Goal: Task Accomplishment & Management: Manage account settings

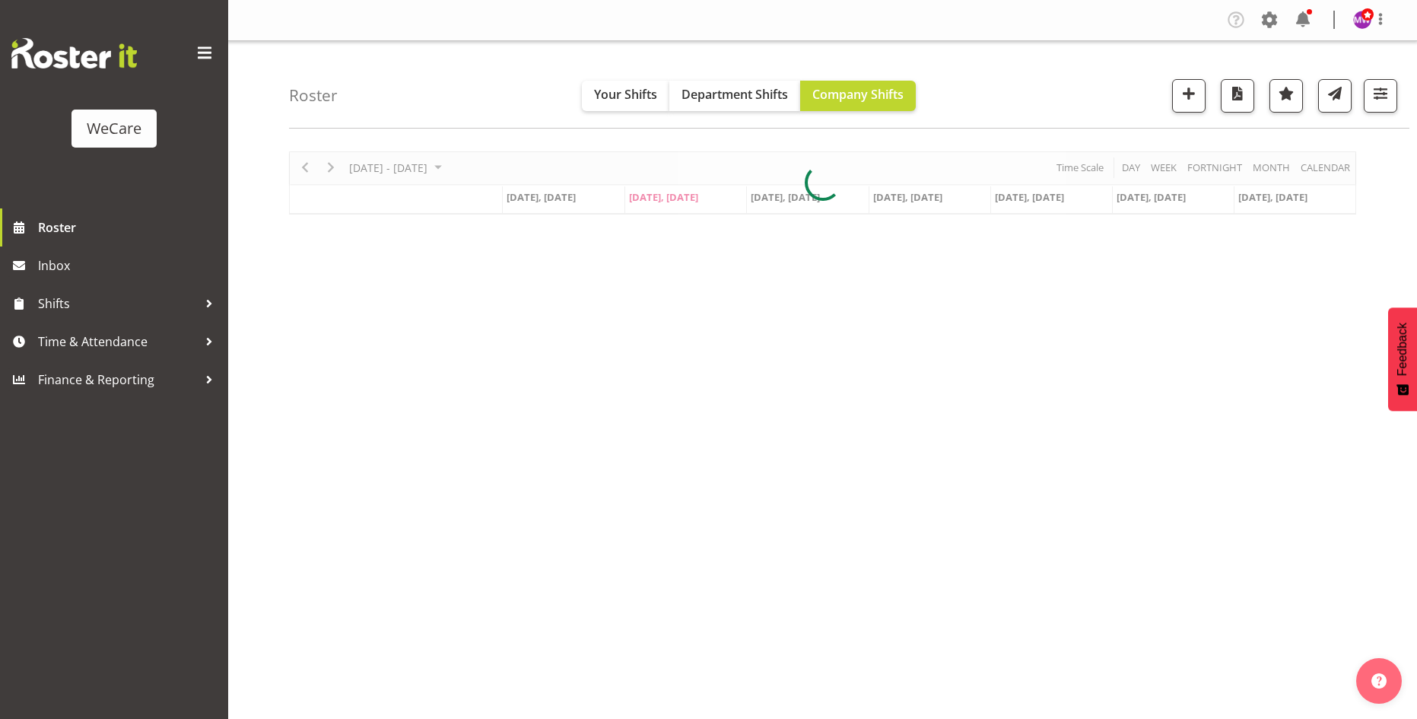
select select "location"
click at [1384, 97] on span "button" at bounding box center [1381, 94] width 20 height 20
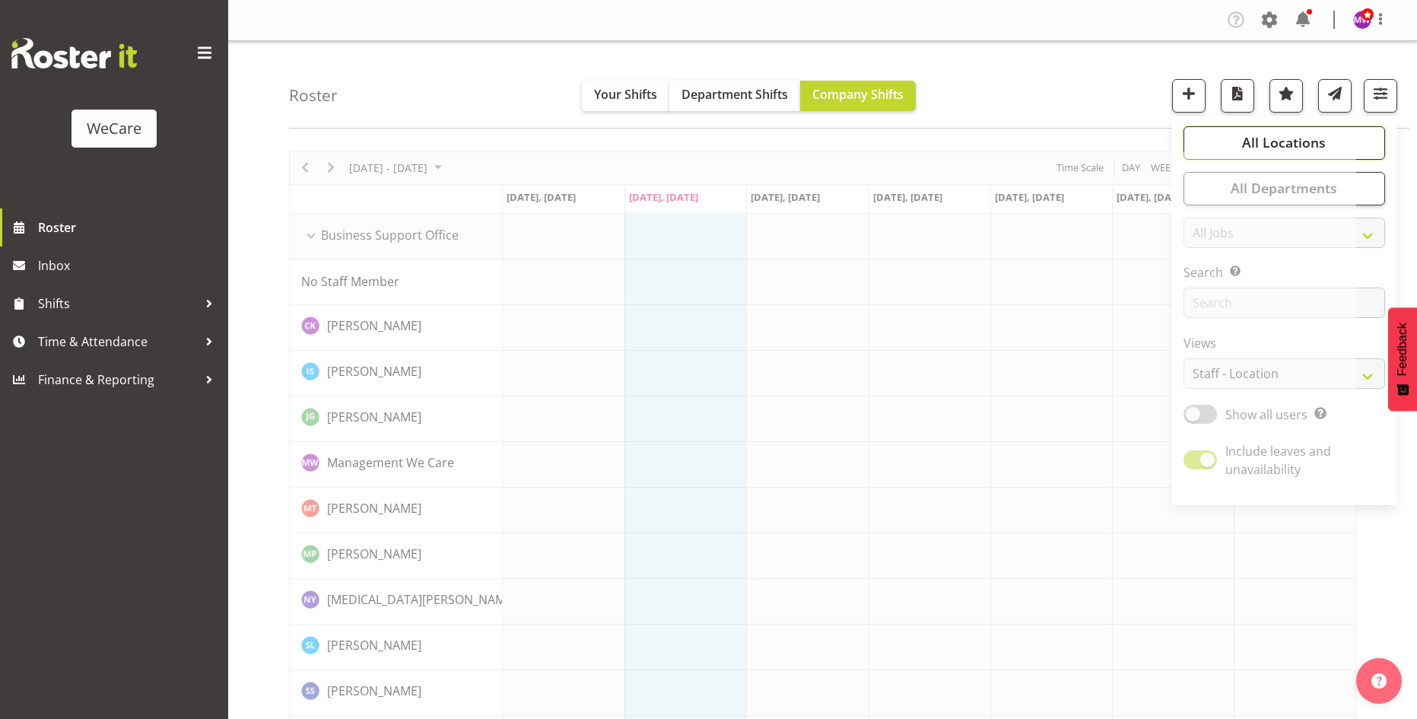
click at [1336, 144] on button "All Locations" at bounding box center [1285, 142] width 202 height 33
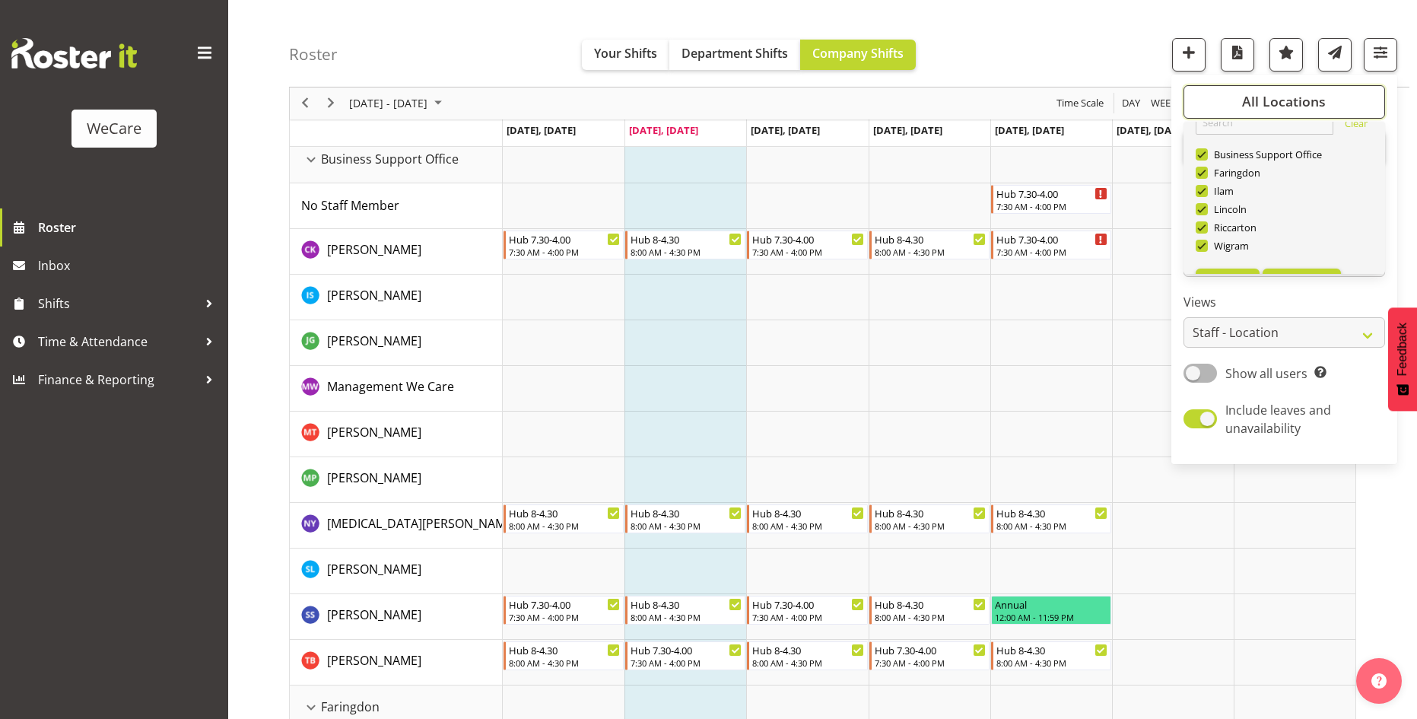
scroll to position [55, 0]
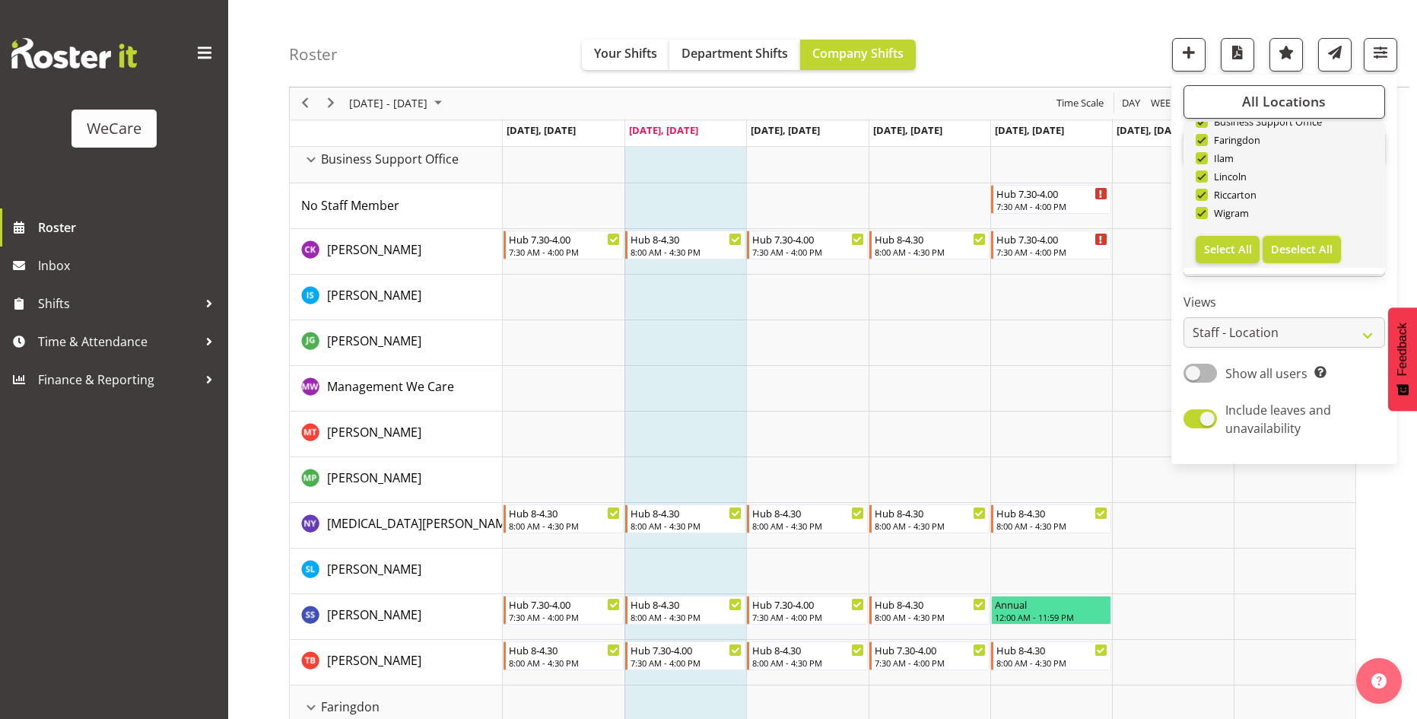
click at [1295, 249] on span "Deselect All" at bounding box center [1302, 249] width 62 height 14
checkbox input "false"
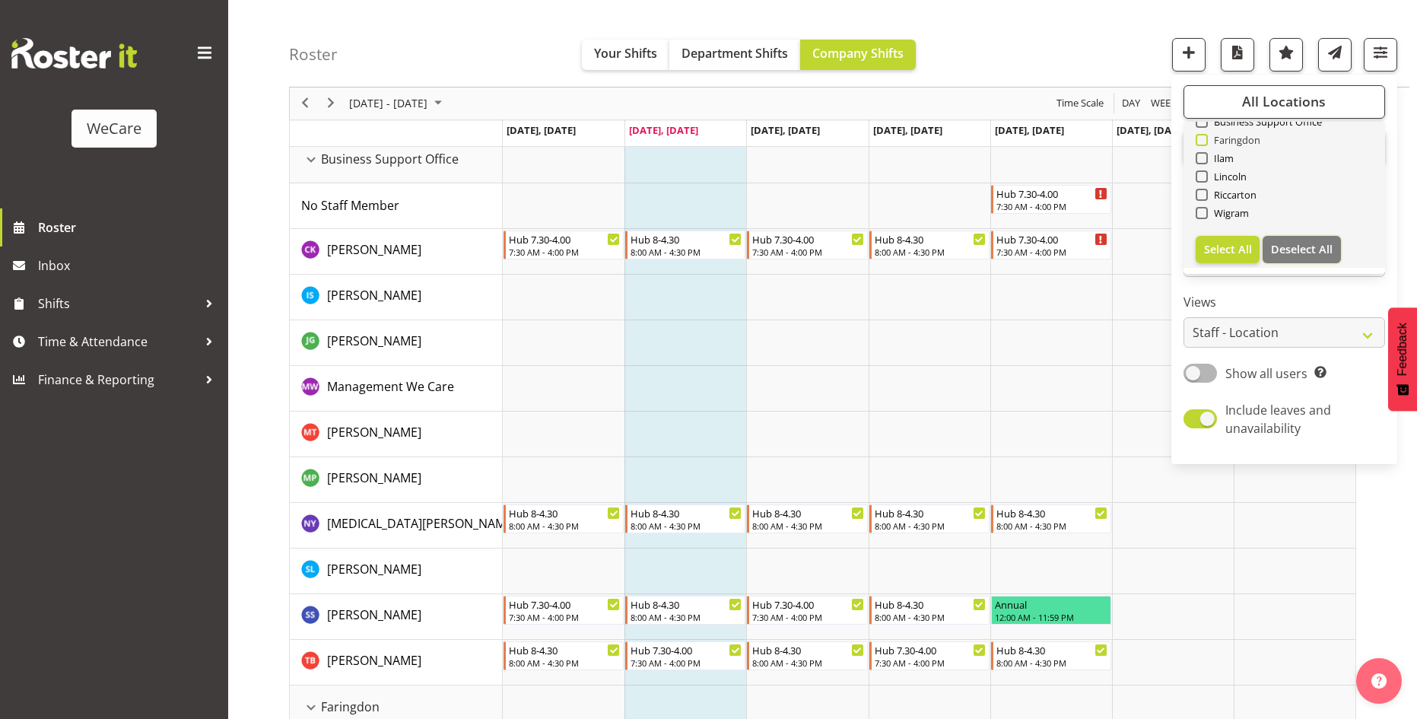
checkbox input "false"
click at [1239, 141] on span "Faringdon" at bounding box center [1234, 140] width 53 height 12
click at [1206, 141] on input "Faringdon" at bounding box center [1201, 140] width 10 height 10
checkbox input "true"
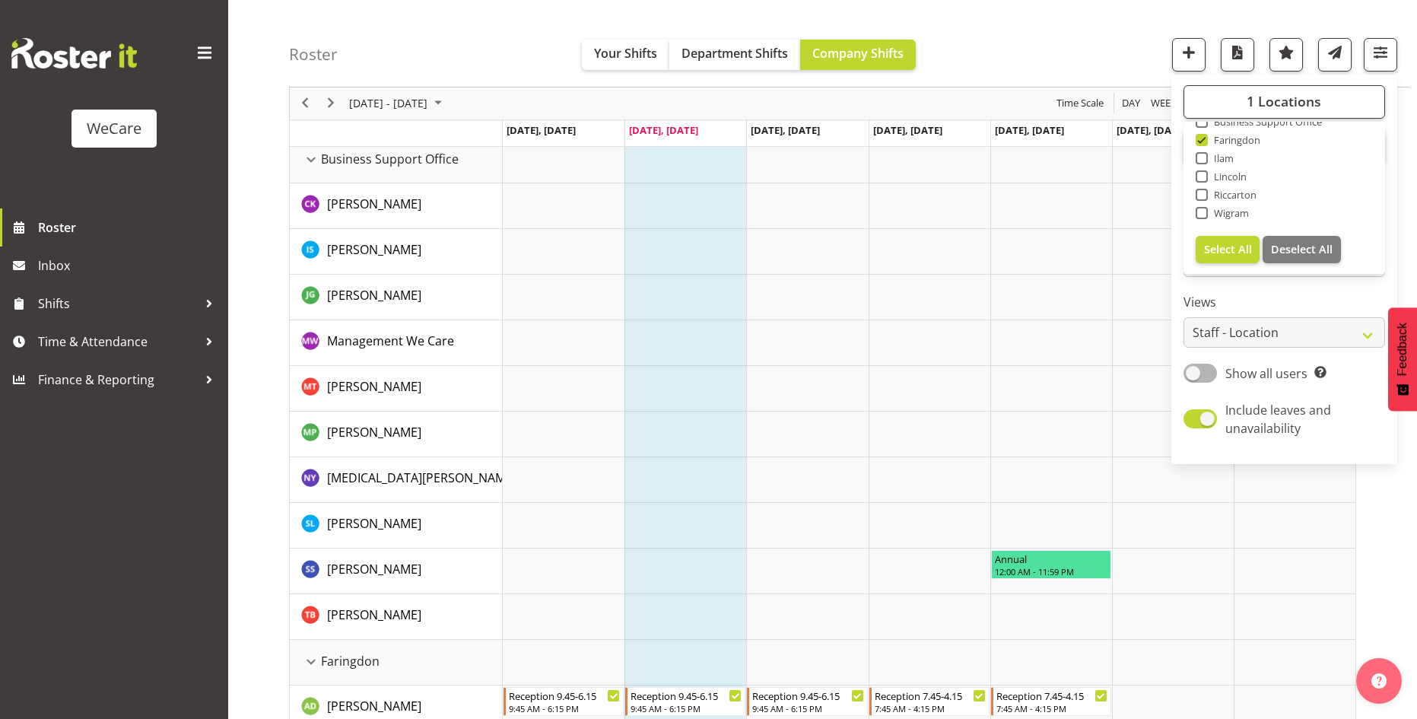
click at [1033, 47] on div "Roster Your Shifts Department Shifts Company Shifts 1 Locations Clear Business …" at bounding box center [849, 43] width 1120 height 87
